Goal: Navigation & Orientation: Find specific page/section

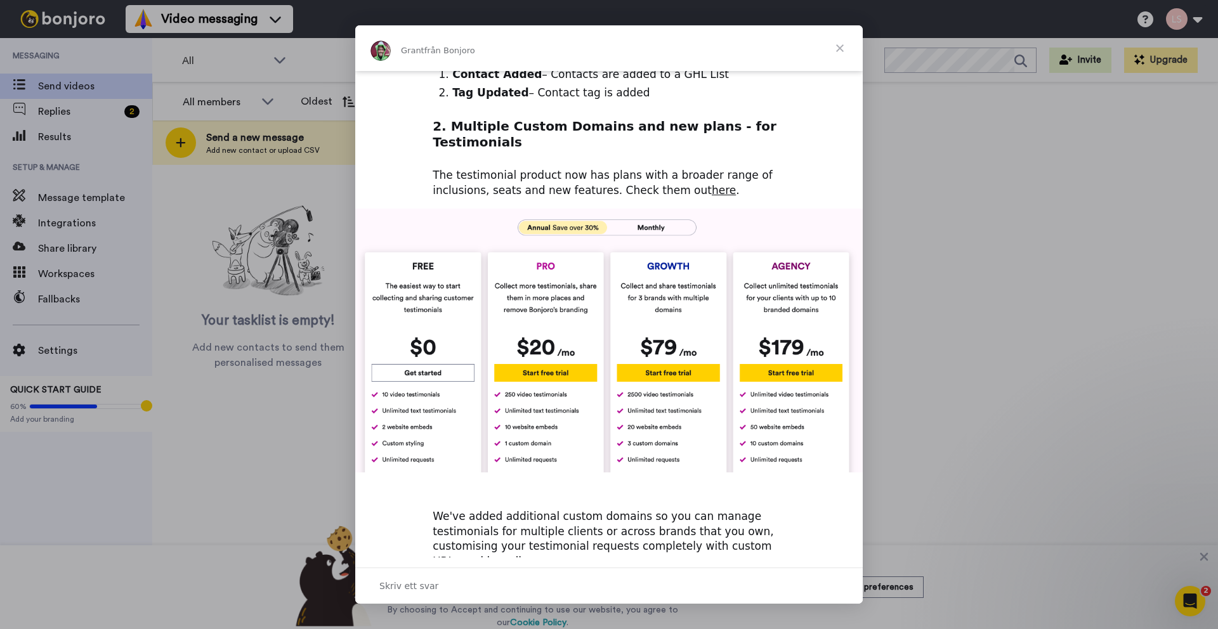
scroll to position [341, 0]
click at [417, 260] on img "Intercom Messenger" at bounding box center [608, 340] width 507 height 264
click at [845, 49] on span "Stäng" at bounding box center [840, 48] width 46 height 46
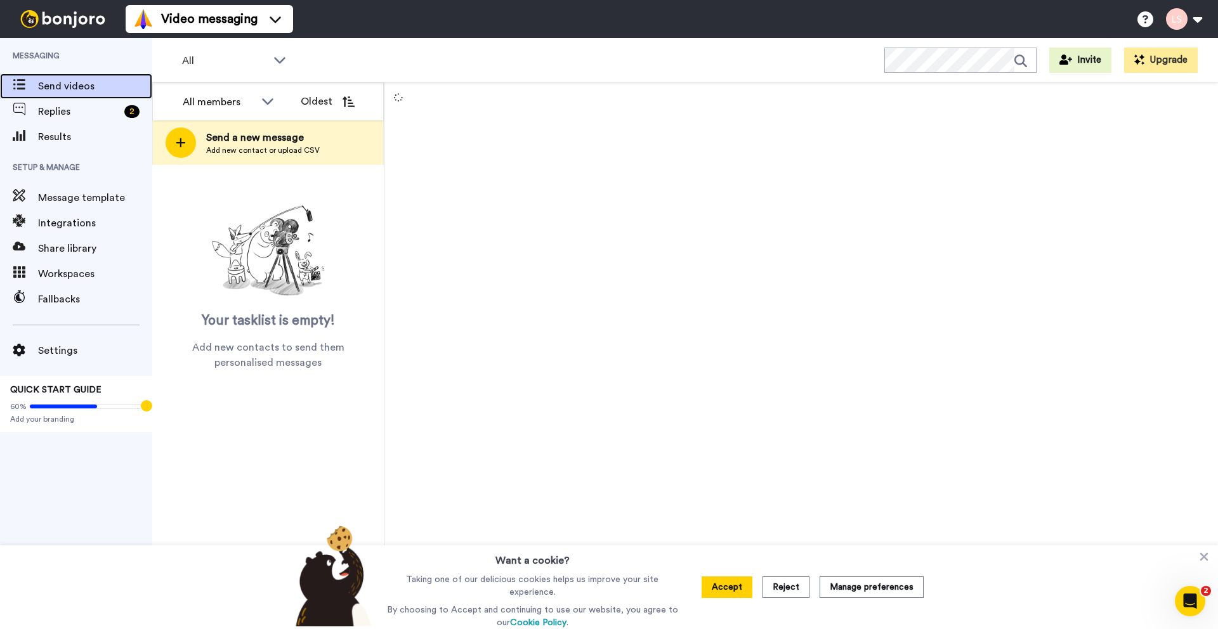
click at [75, 89] on span "Send videos" at bounding box center [95, 86] width 114 height 15
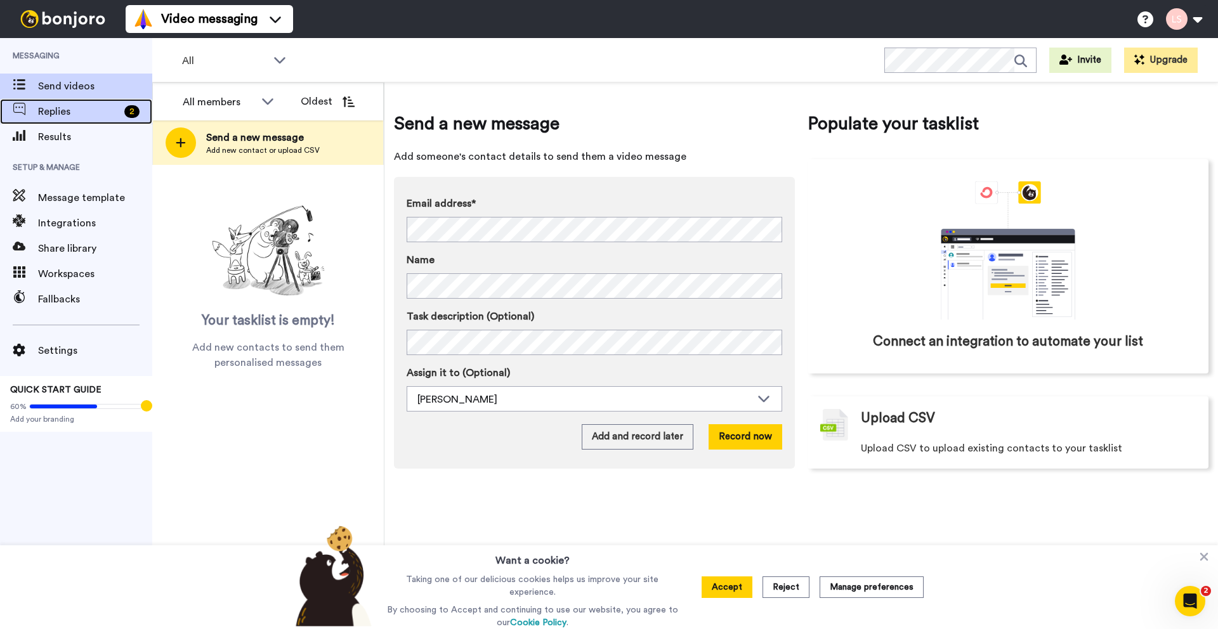
click at [46, 112] on span "Replies" at bounding box center [78, 111] width 81 height 15
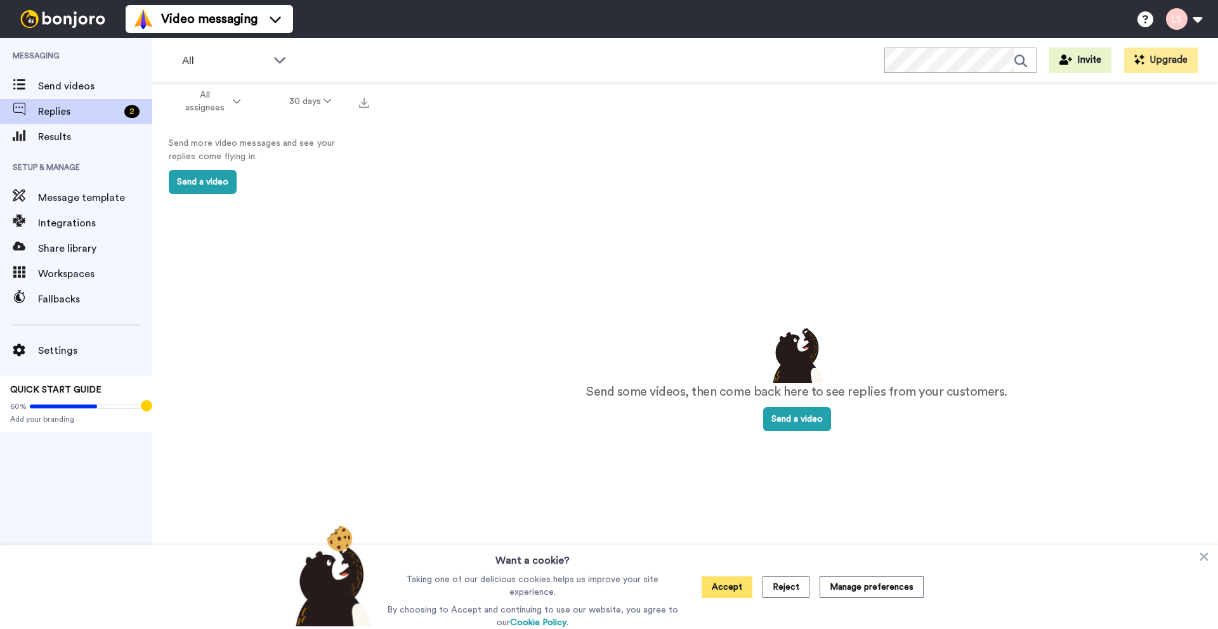
click at [736, 593] on button "Accept" at bounding box center [726, 587] width 51 height 22
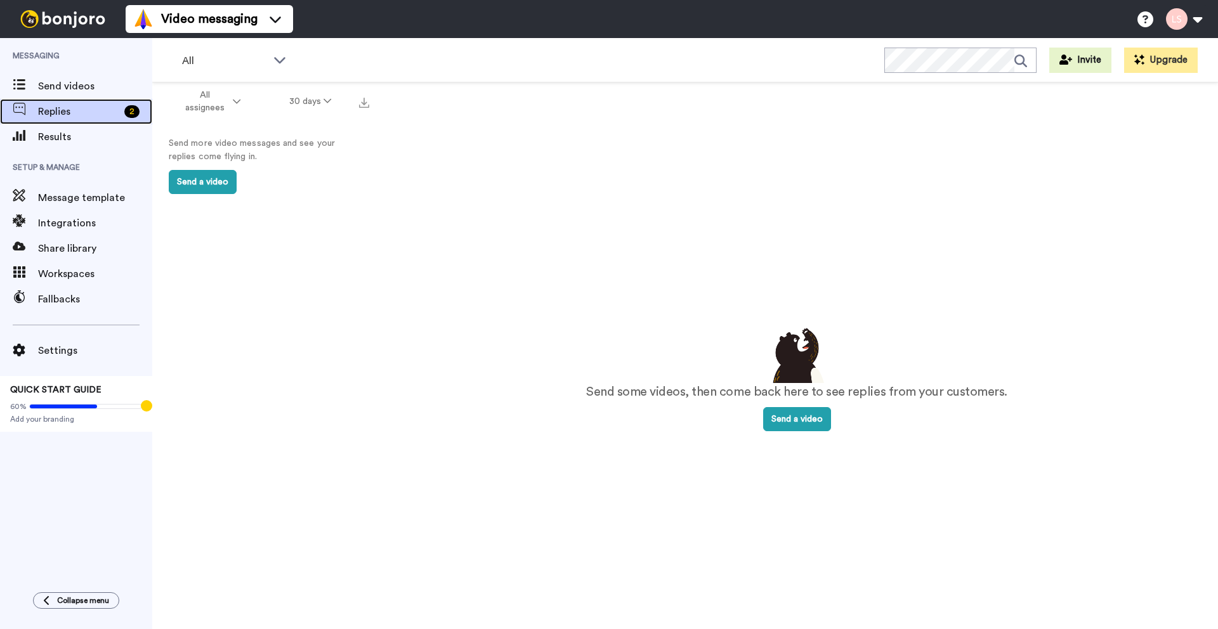
click at [40, 115] on span "Replies" at bounding box center [78, 111] width 81 height 15
click at [205, 105] on span "All assignees" at bounding box center [204, 101] width 51 height 25
click at [312, 102] on button "30 days" at bounding box center [310, 101] width 91 height 23
click at [72, 141] on span "Results" at bounding box center [95, 136] width 114 height 15
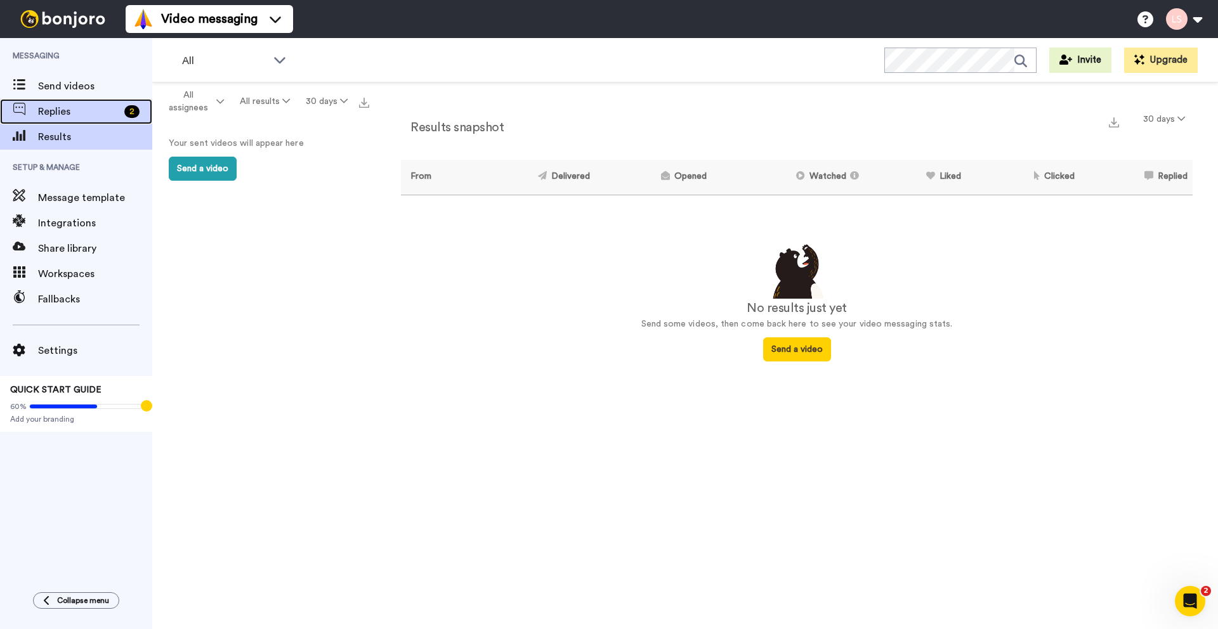
click at [96, 113] on span "Replies" at bounding box center [78, 111] width 81 height 15
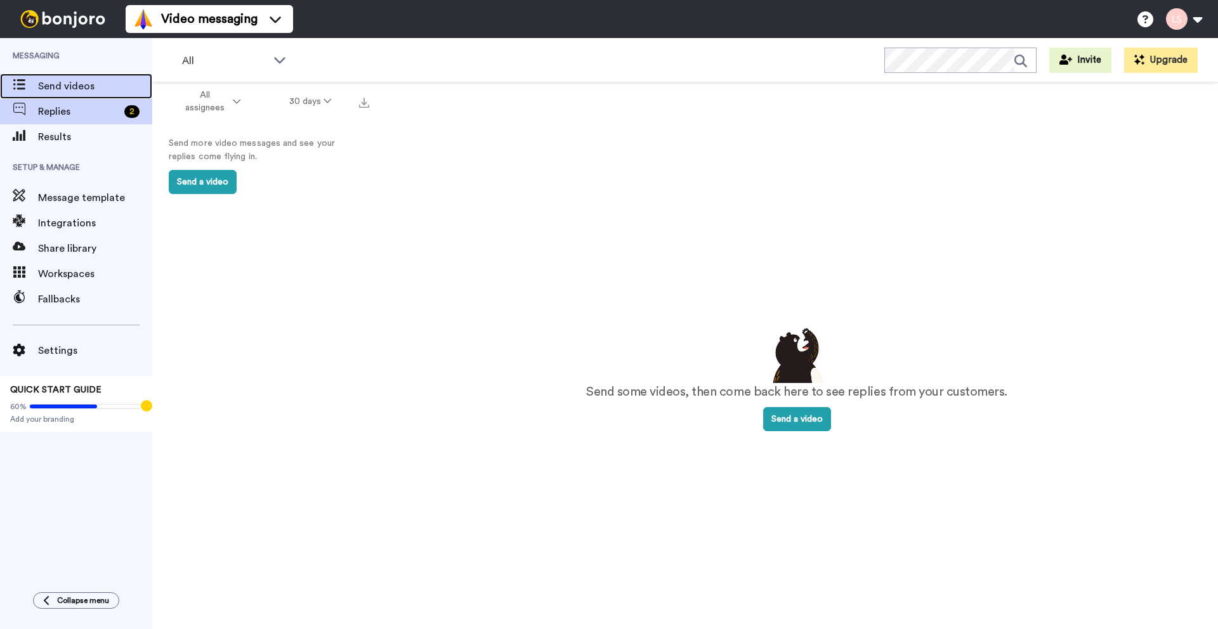
click at [95, 88] on span "Send videos" at bounding box center [95, 86] width 114 height 15
